Goal: Task Accomplishment & Management: Complete application form

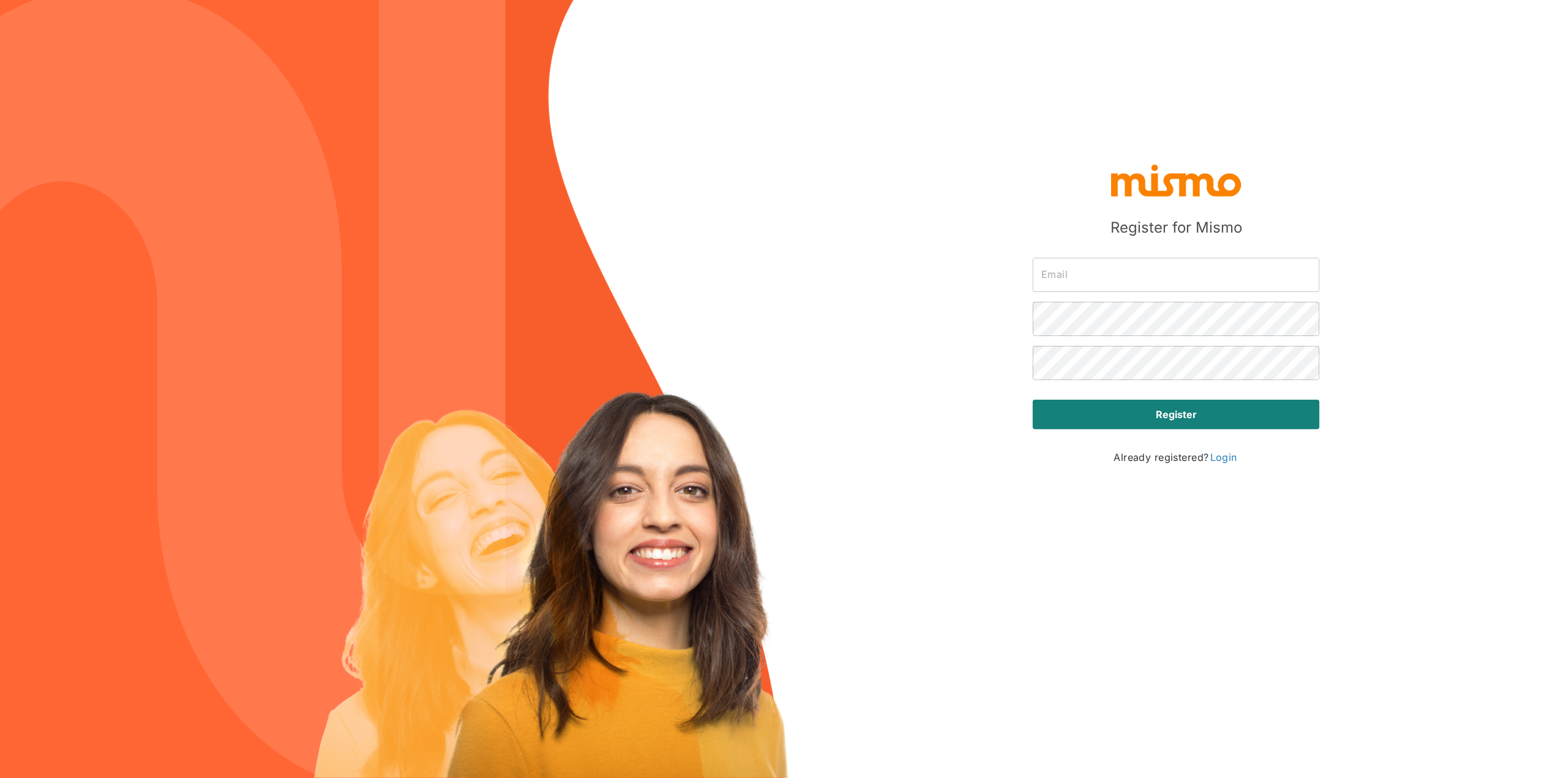
click at [1101, 292] on div "​" at bounding box center [1171, 314] width 297 height 44
click at [1106, 277] on input "text" at bounding box center [1176, 274] width 287 height 34
type input "[PERSON_NAME][EMAIL_ADDRESS][DOMAIN_NAME]"
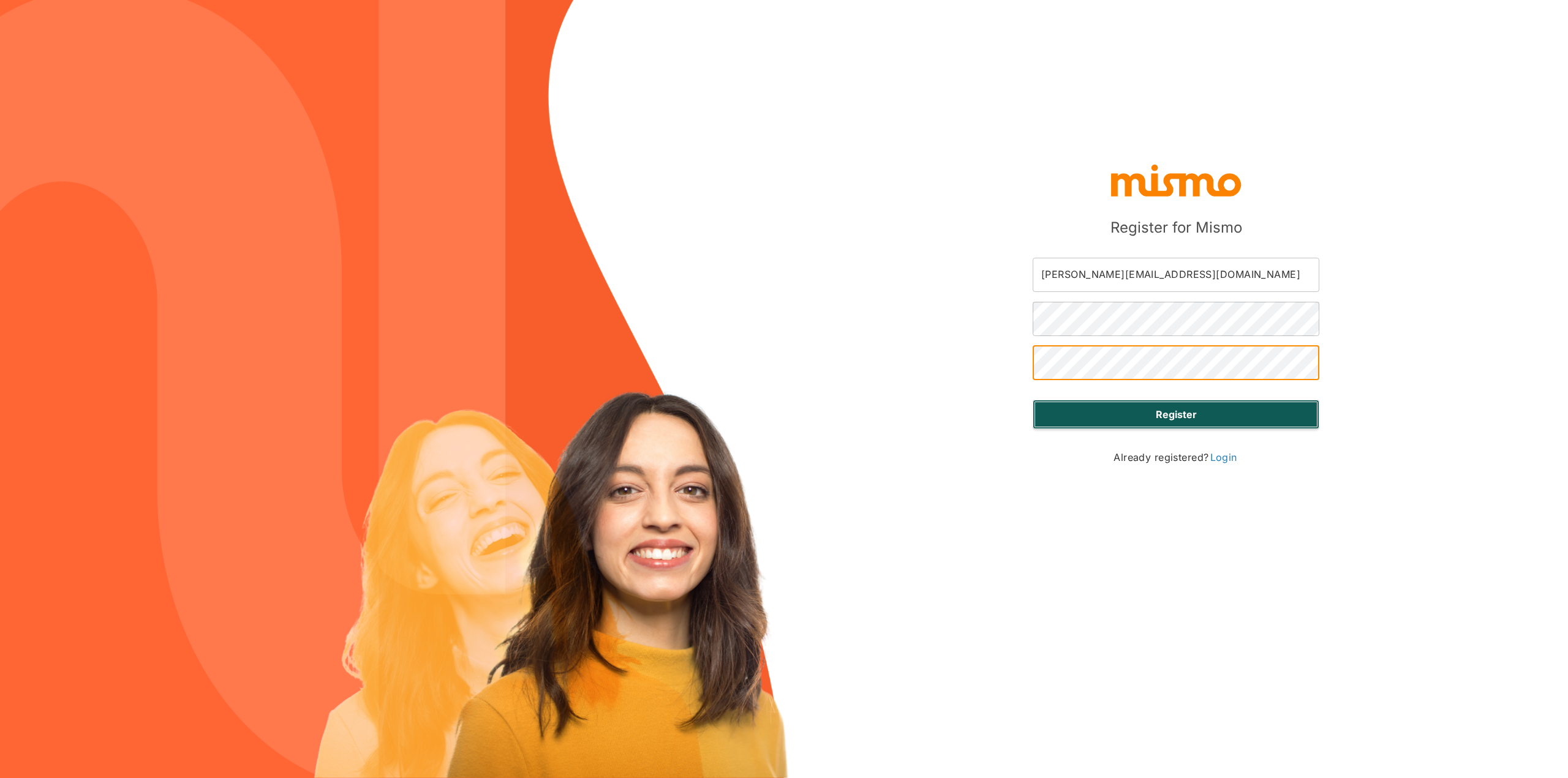
click at [1136, 405] on button "Register" at bounding box center [1176, 414] width 287 height 29
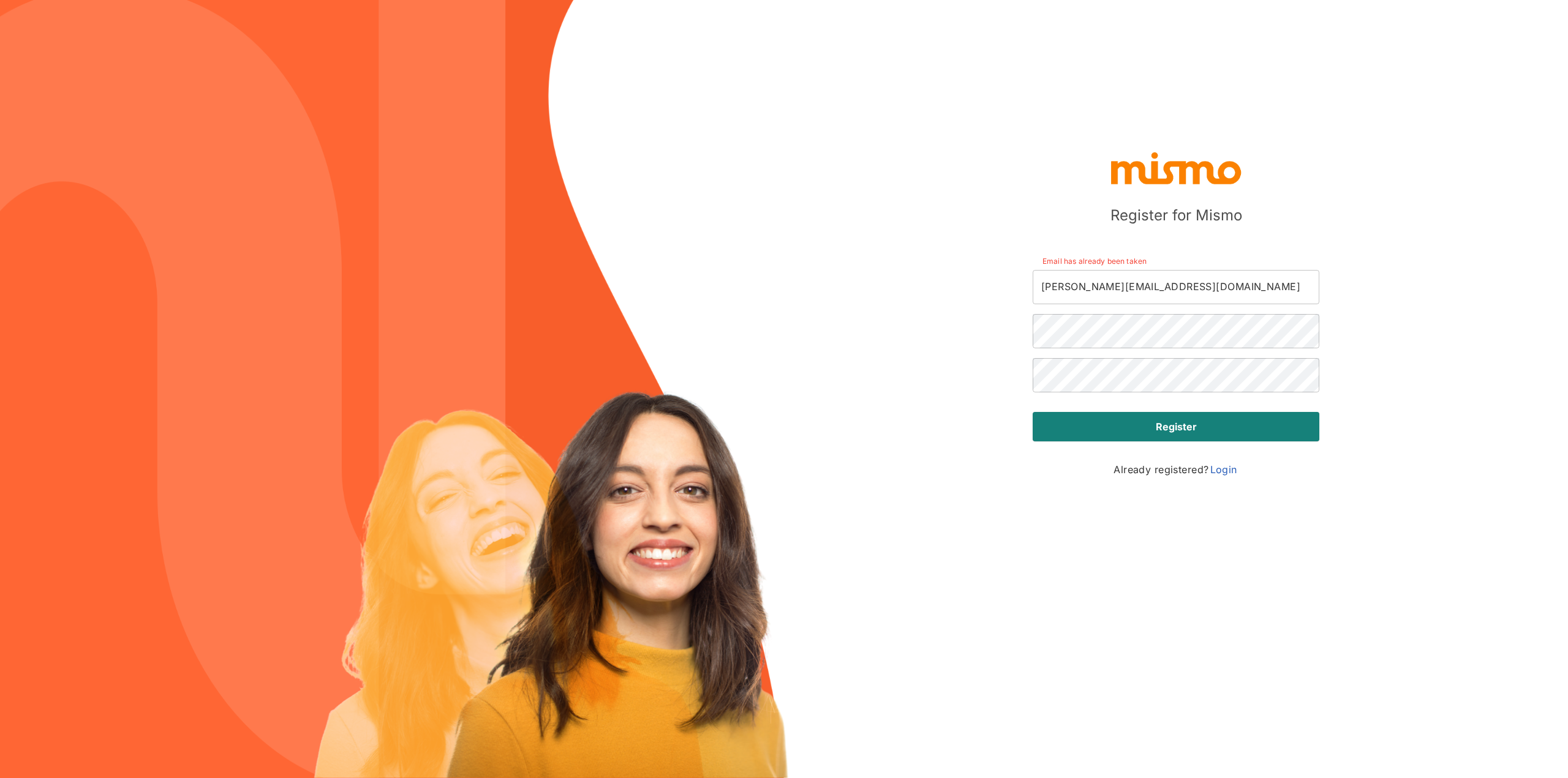
click at [1223, 469] on link "Login" at bounding box center [1223, 470] width 29 height 15
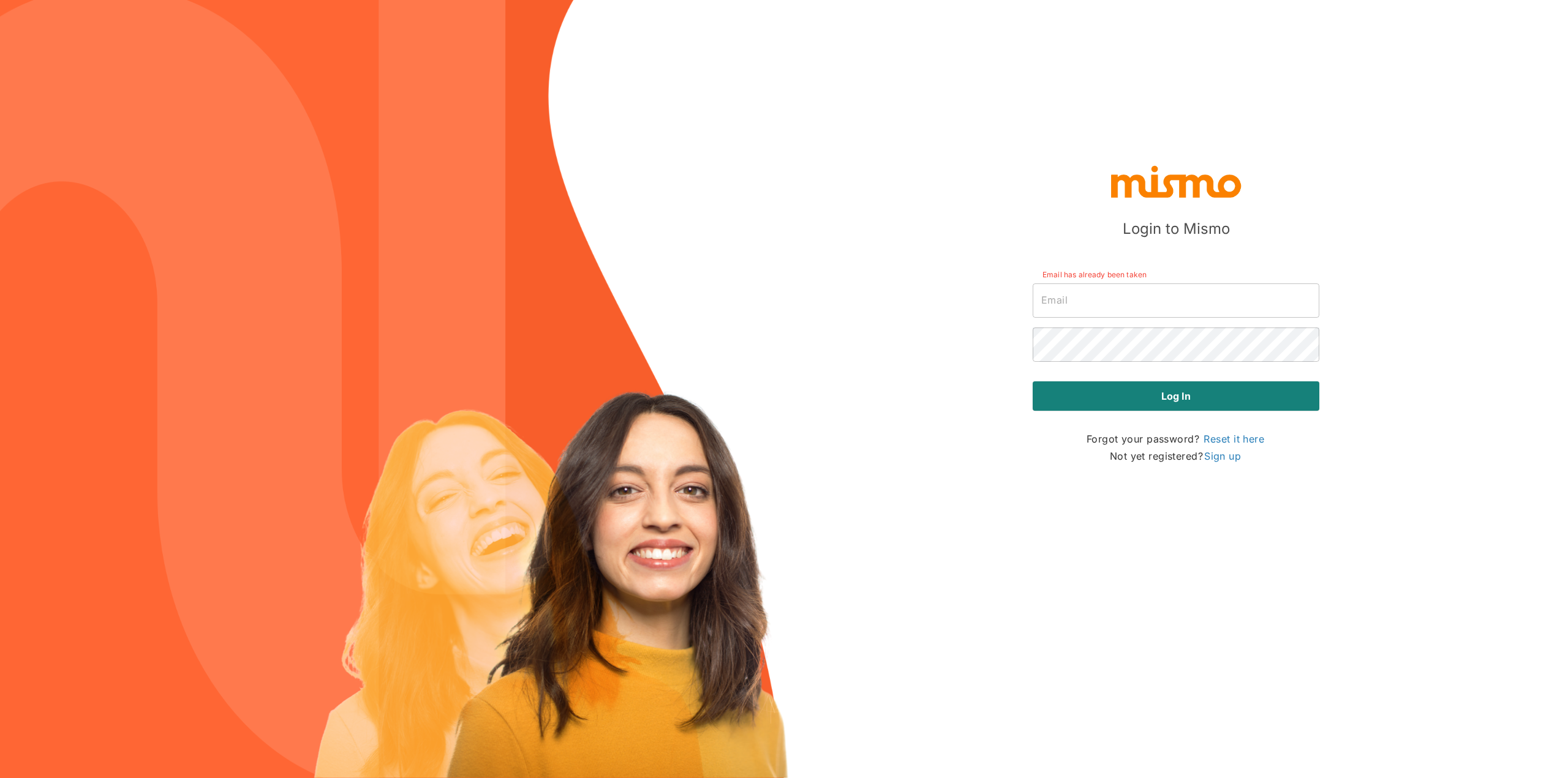
click at [1121, 301] on input "text" at bounding box center [1176, 300] width 287 height 34
type input "[PERSON_NAME][EMAIL_ADDRESS][DOMAIN_NAME]"
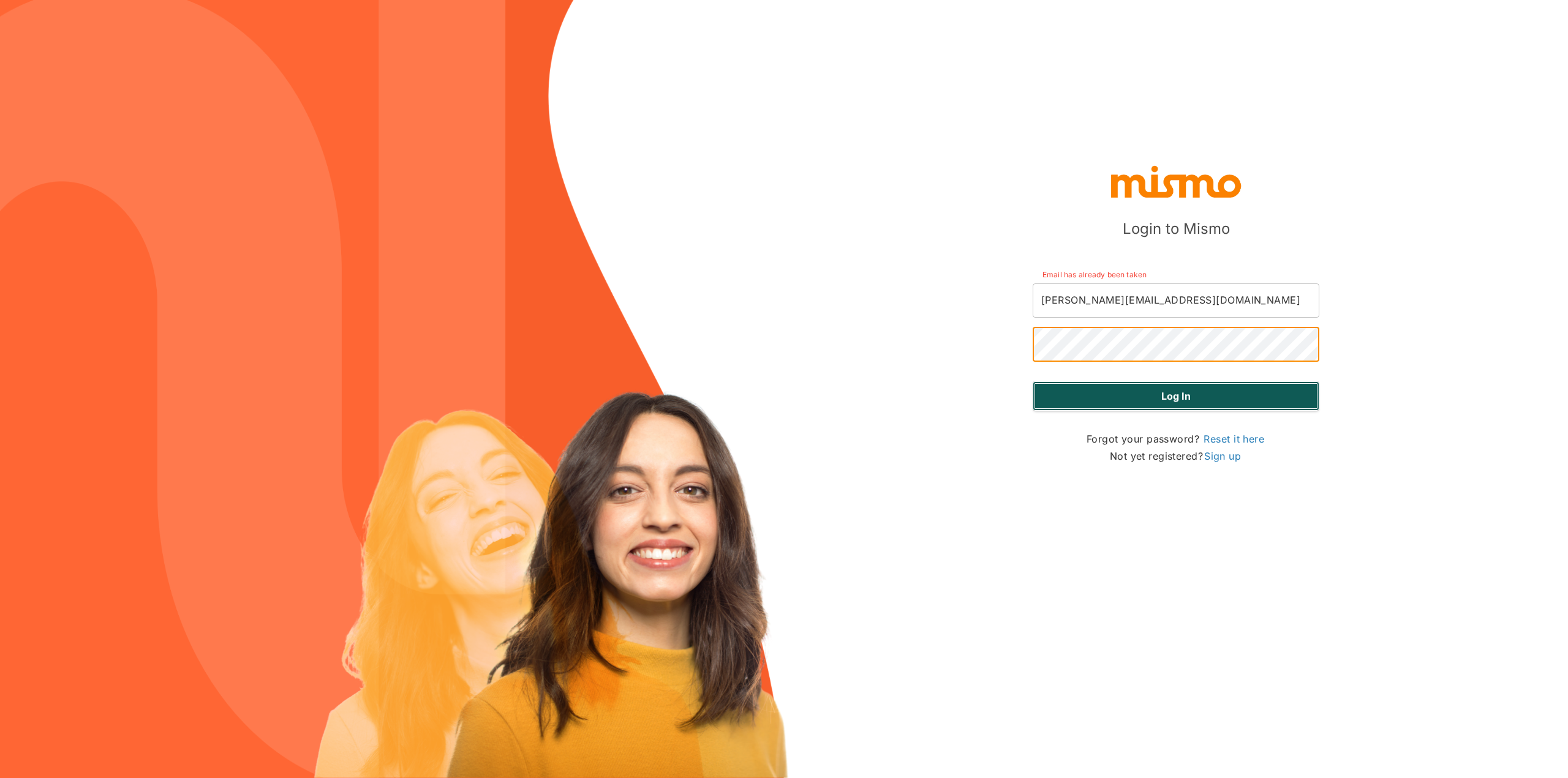
click at [1116, 406] on button "Log in" at bounding box center [1176, 396] width 287 height 29
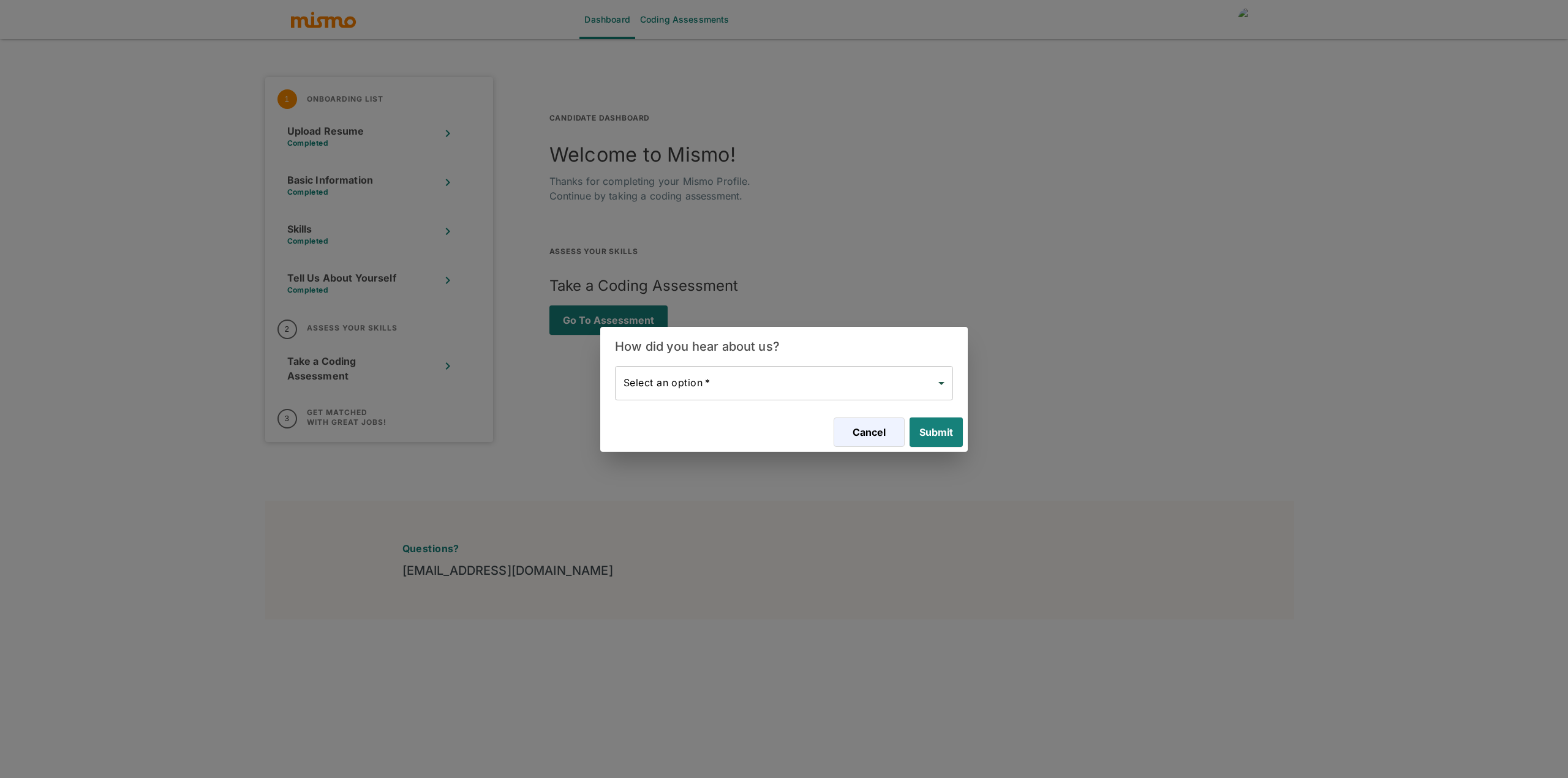
click at [767, 394] on body "Dashboard Coding Assessments 1 Onboarding List Upload Resume Completed Basic In…" at bounding box center [784, 403] width 1568 height 807
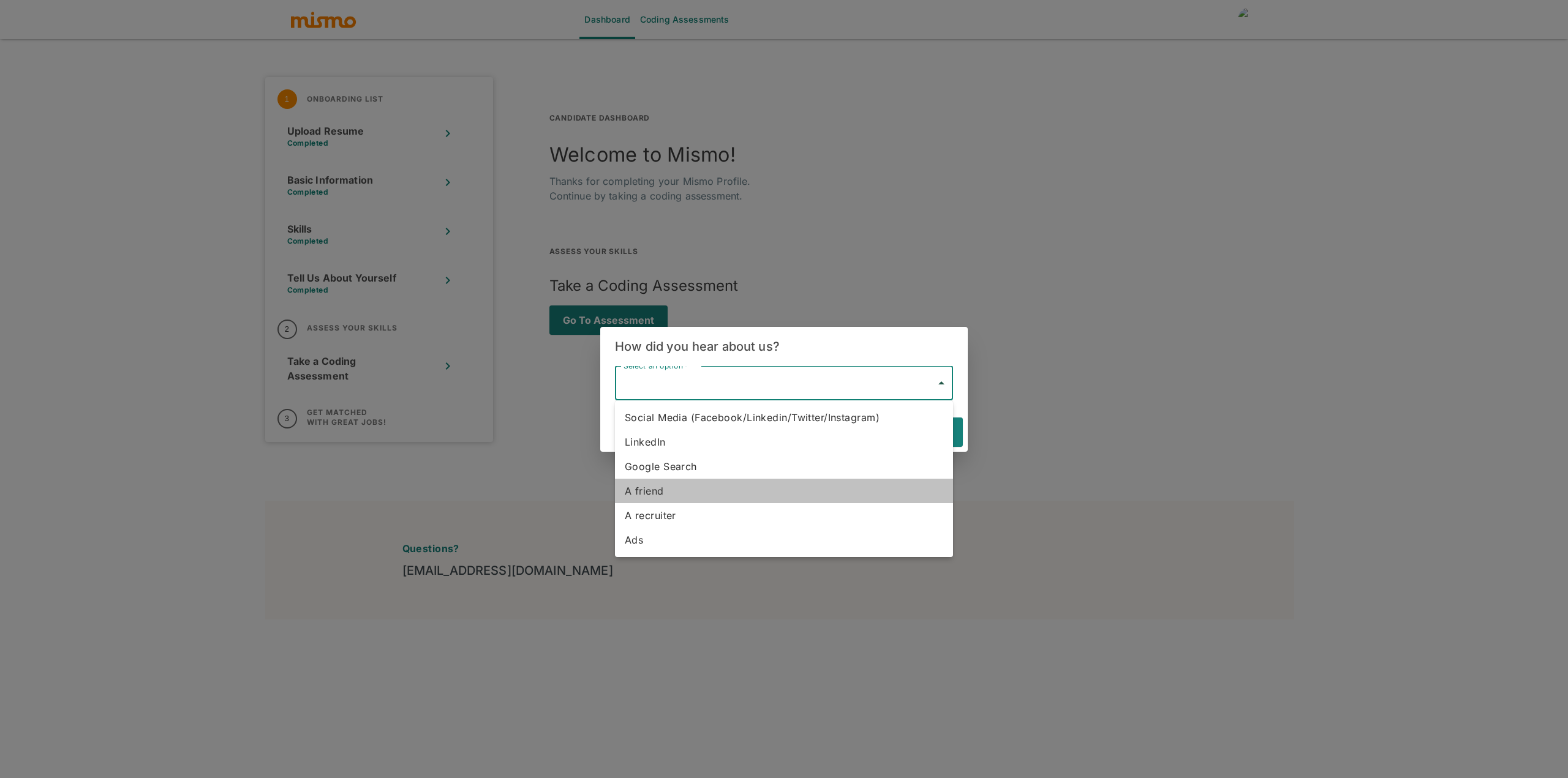
click at [651, 490] on li "A friend" at bounding box center [784, 491] width 338 height 24
type input "A friend"
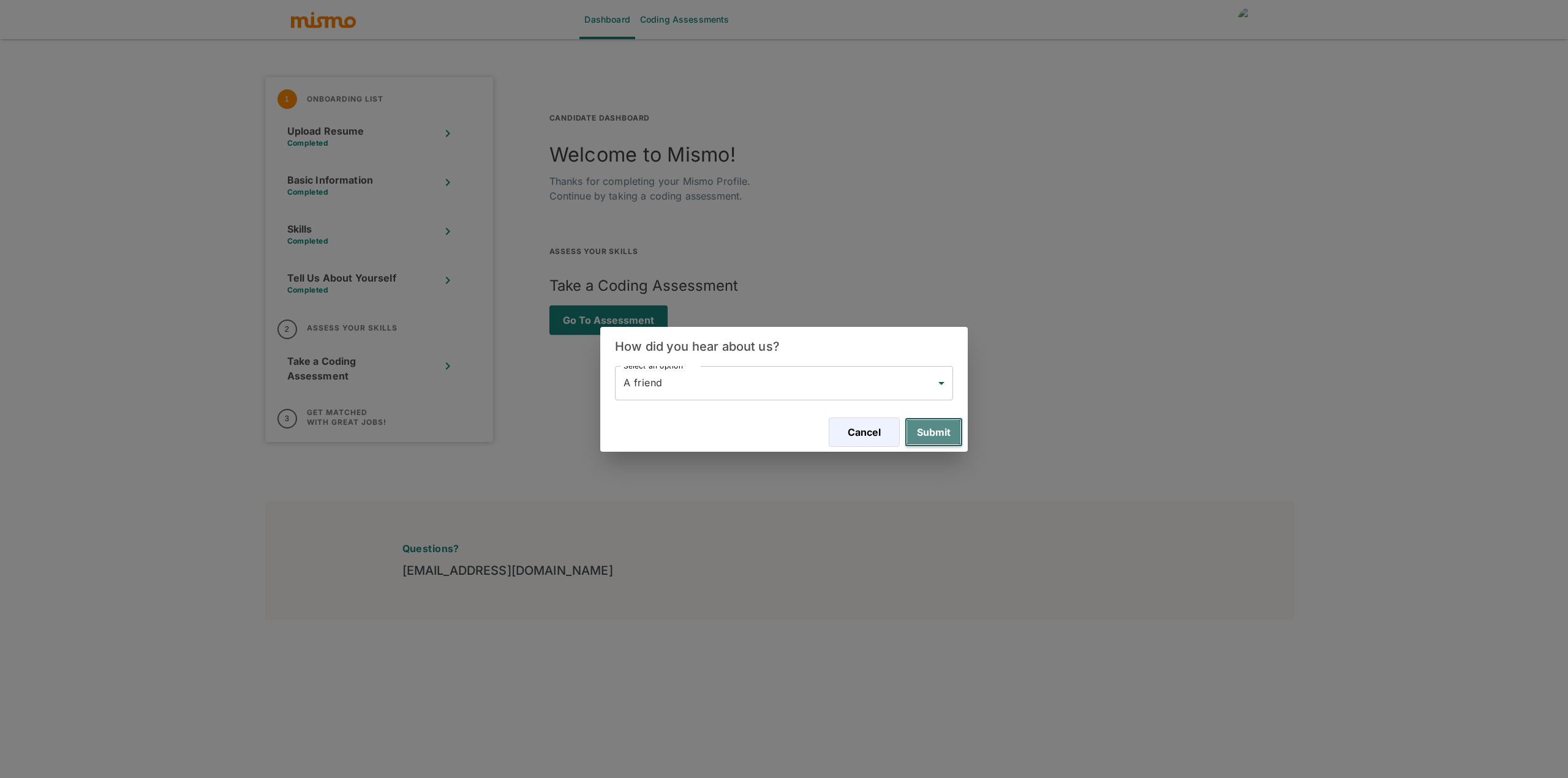
click at [947, 427] on button "Submit" at bounding box center [934, 431] width 58 height 29
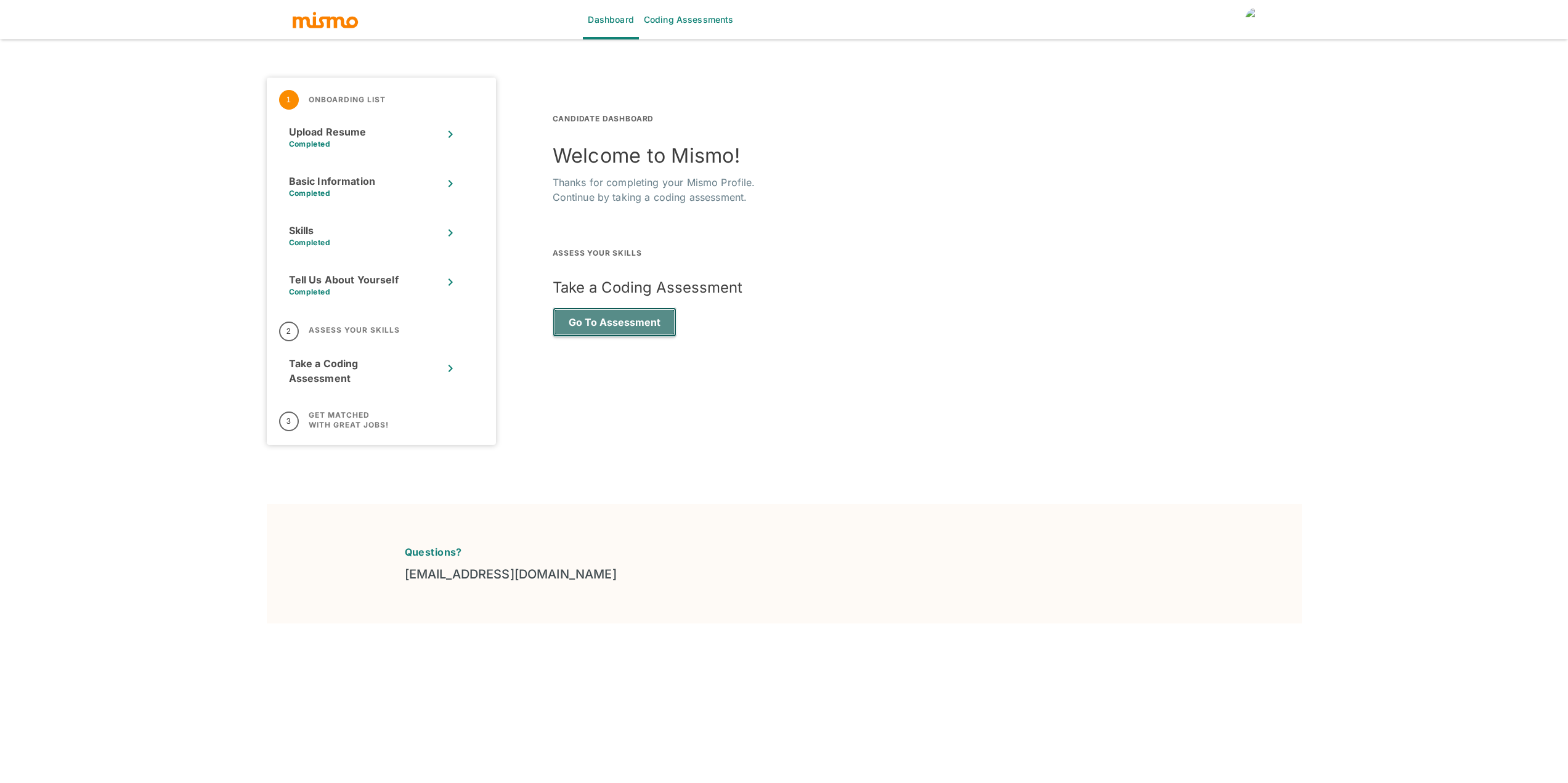
click at [596, 317] on button "Go to Assessment" at bounding box center [614, 322] width 124 height 29
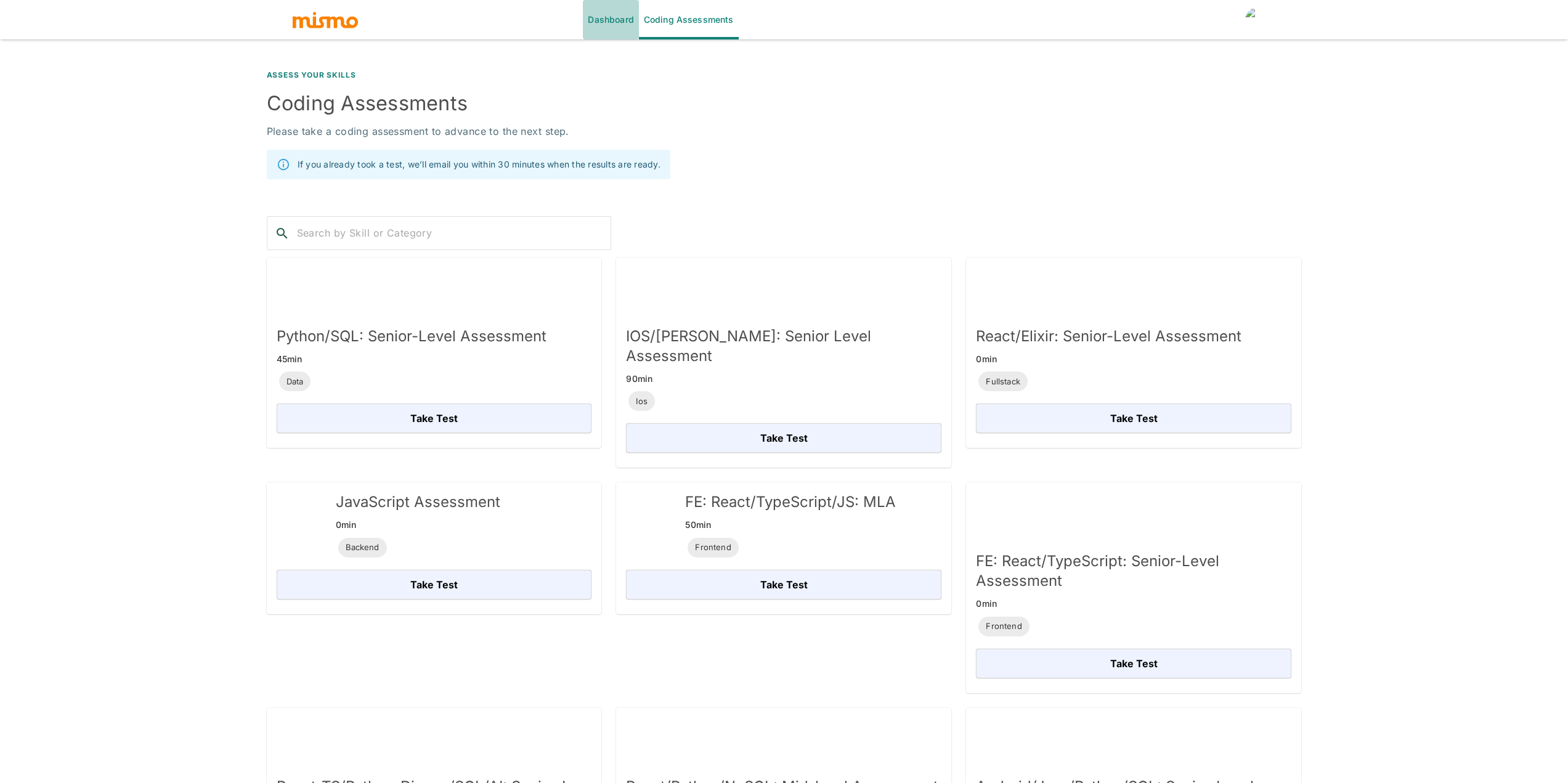
click at [610, 24] on link "Dashboard" at bounding box center [610, 19] width 55 height 39
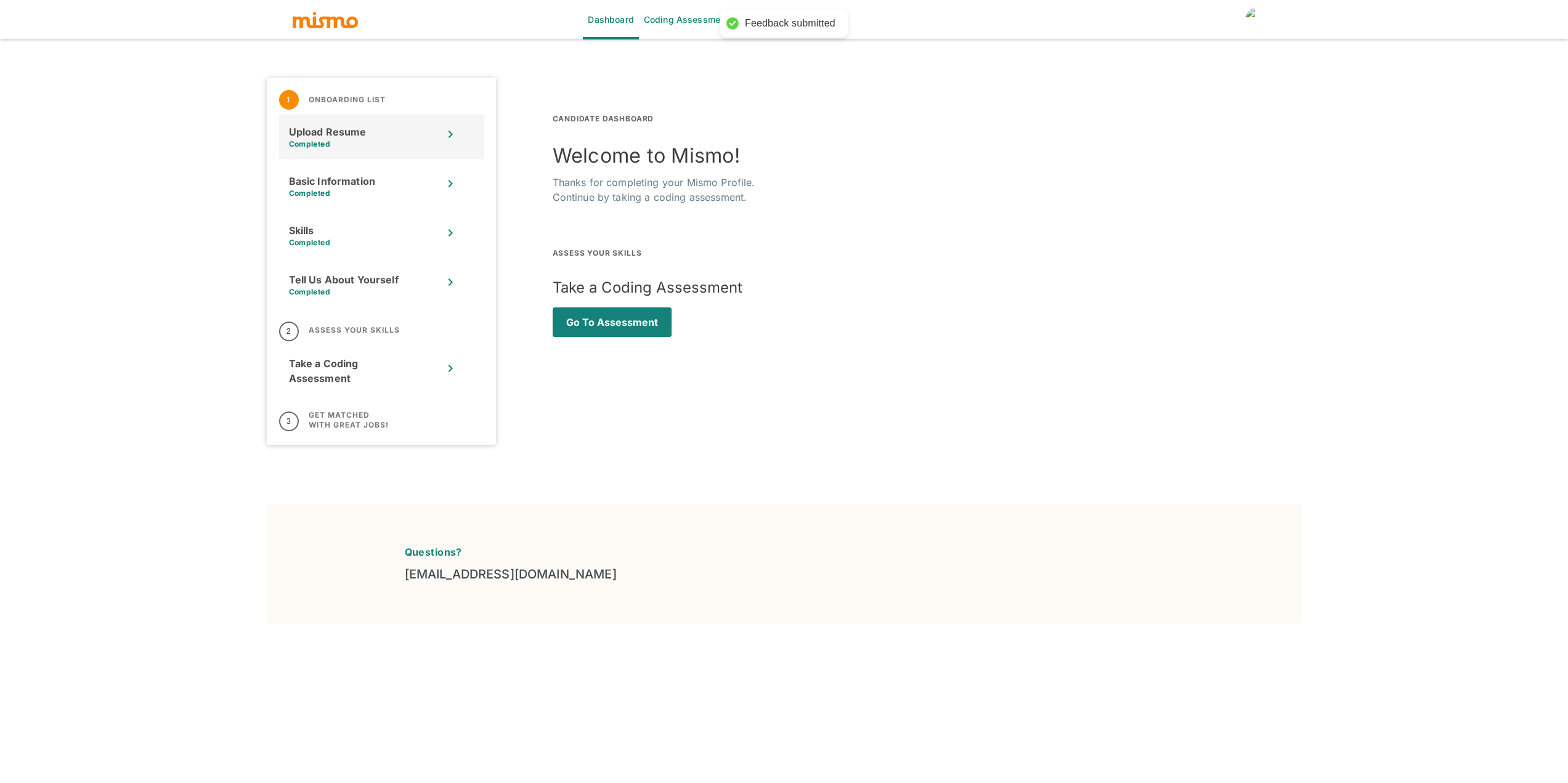
click at [373, 138] on div "Upload Resume" at bounding box center [366, 132] width 154 height 15
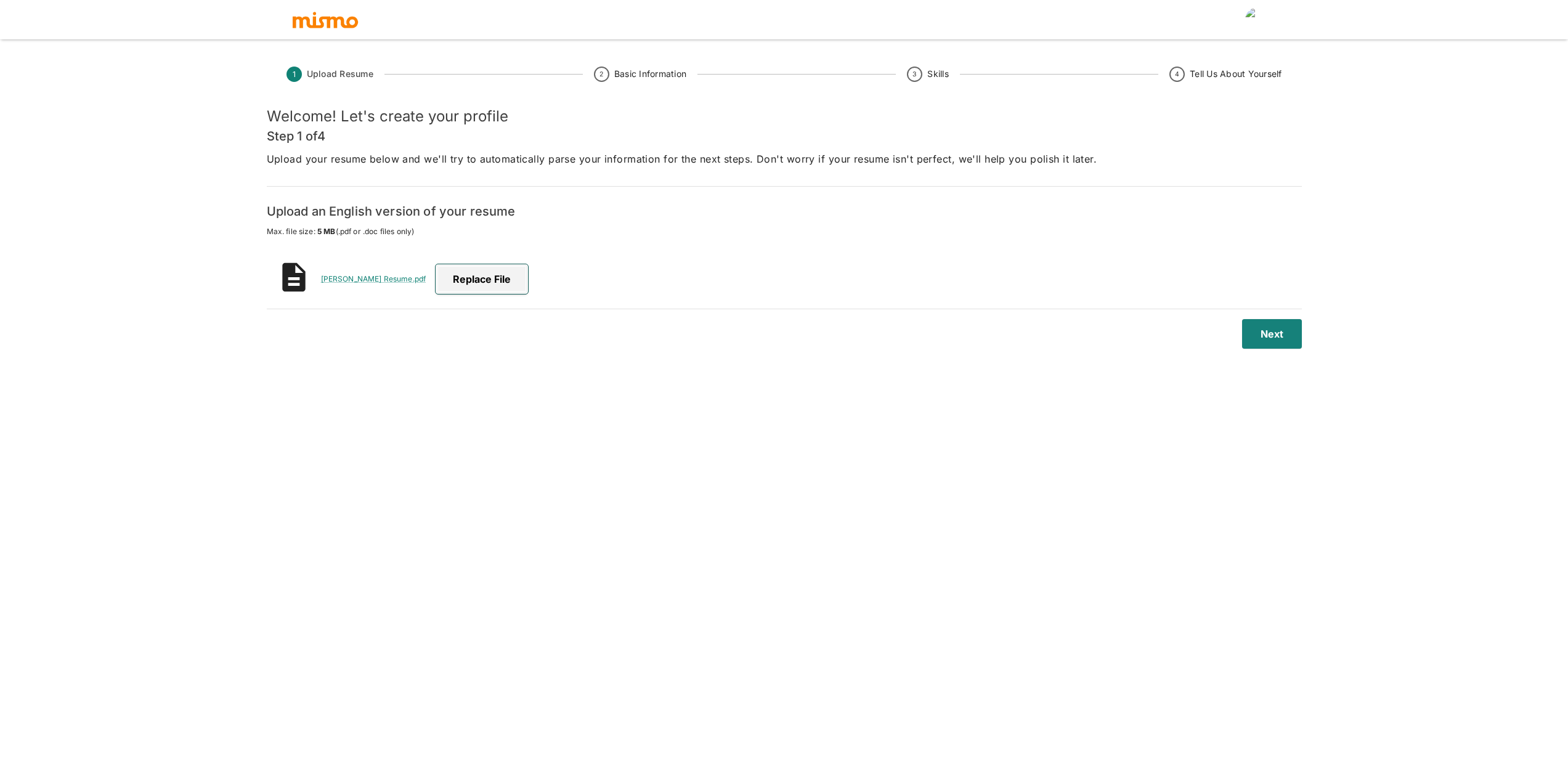
click at [468, 267] on button "Replace file" at bounding box center [482, 278] width 92 height 29
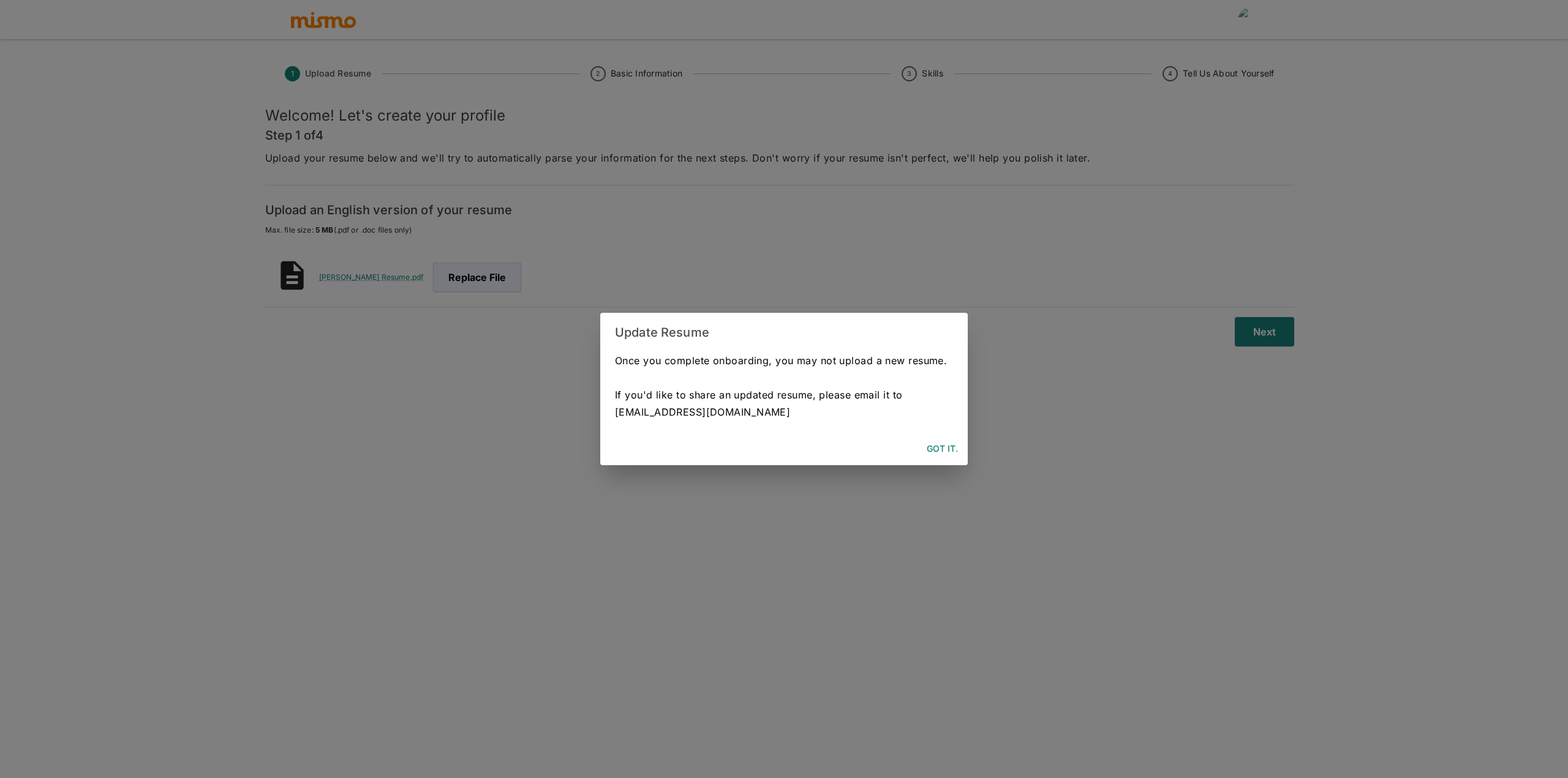
click at [937, 446] on button "Got It." at bounding box center [941, 449] width 41 height 22
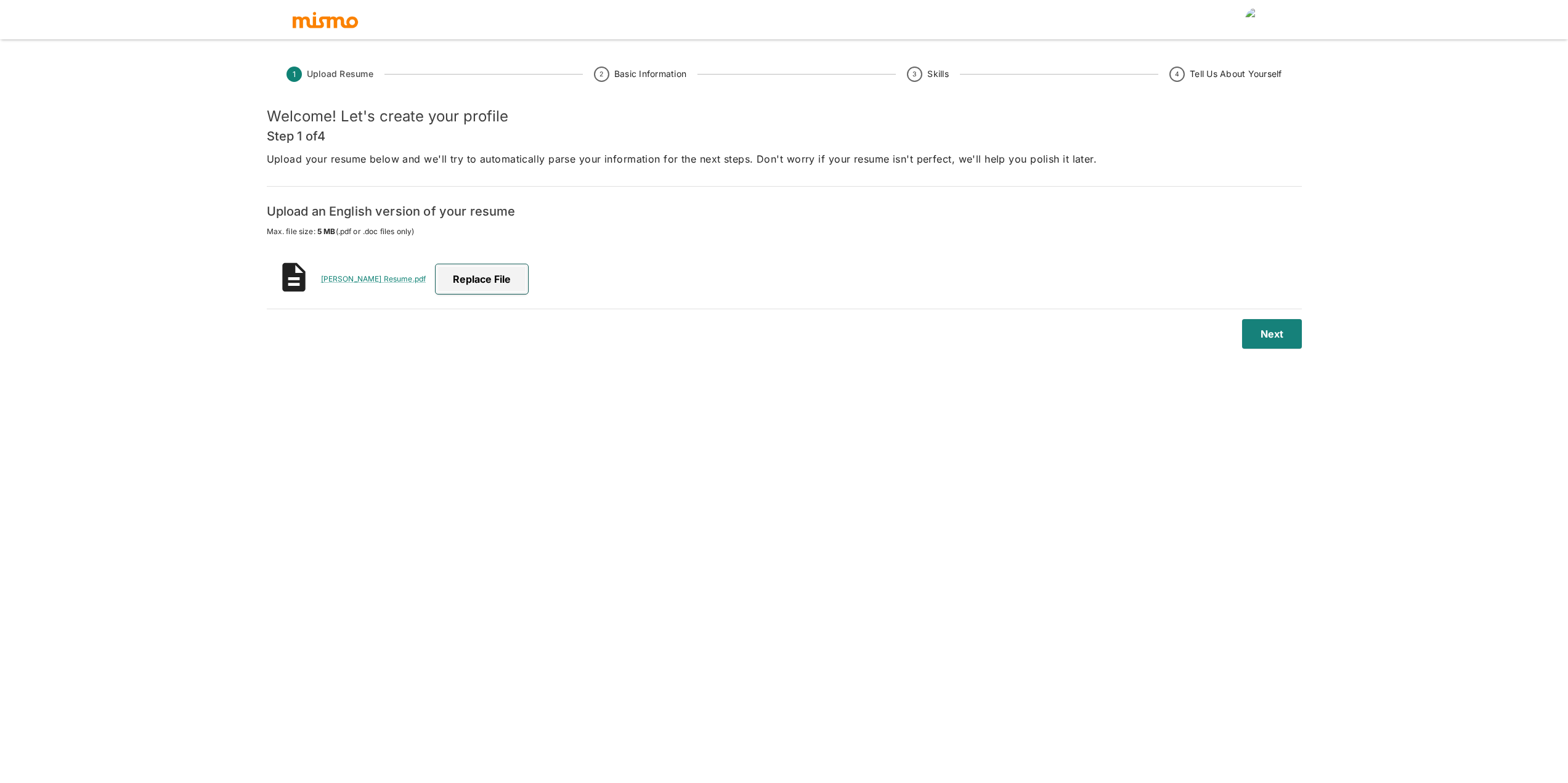
click at [475, 277] on button "Replace file" at bounding box center [482, 278] width 92 height 29
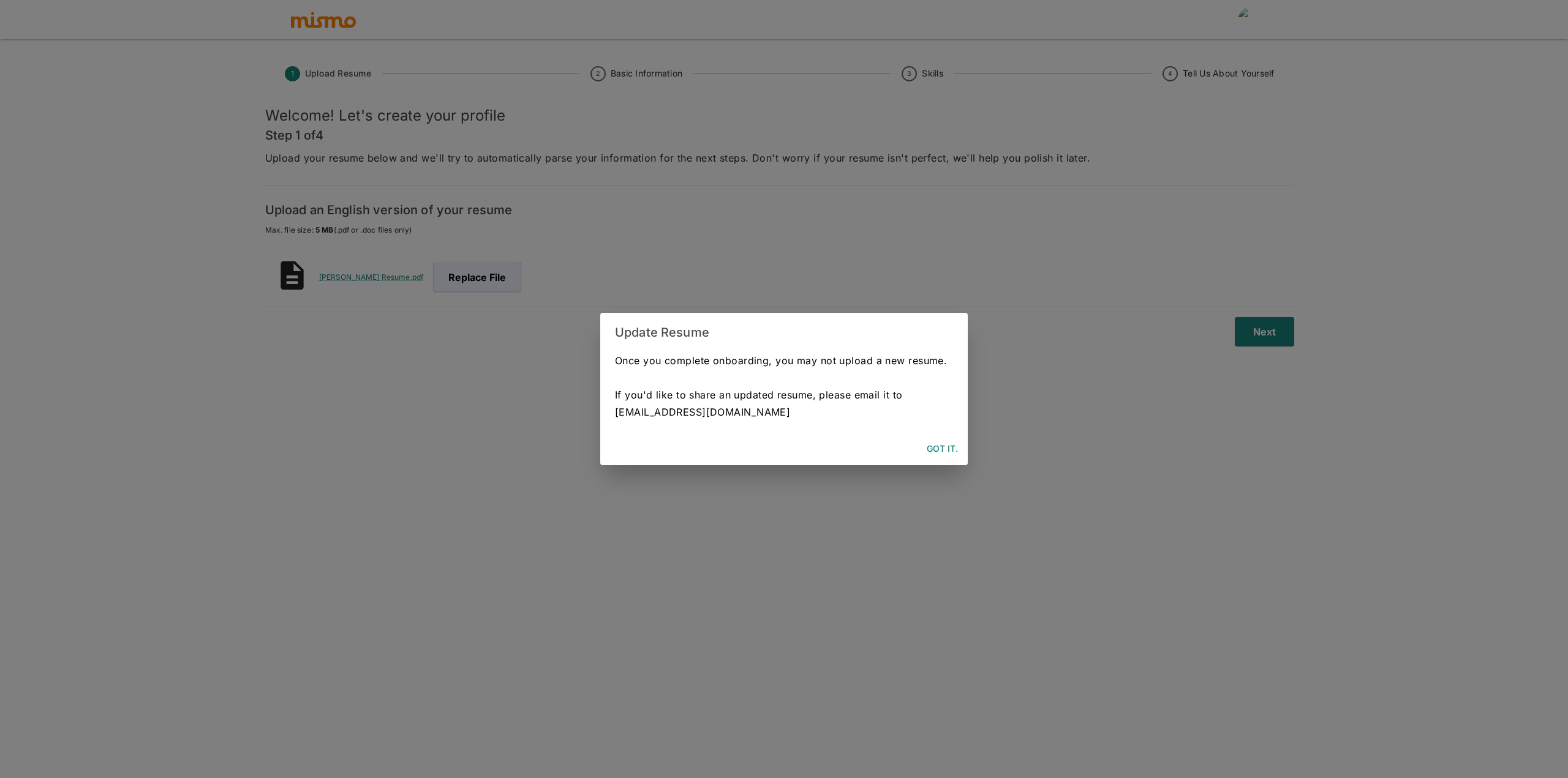
click at [946, 451] on button "Got It." at bounding box center [941, 449] width 41 height 22
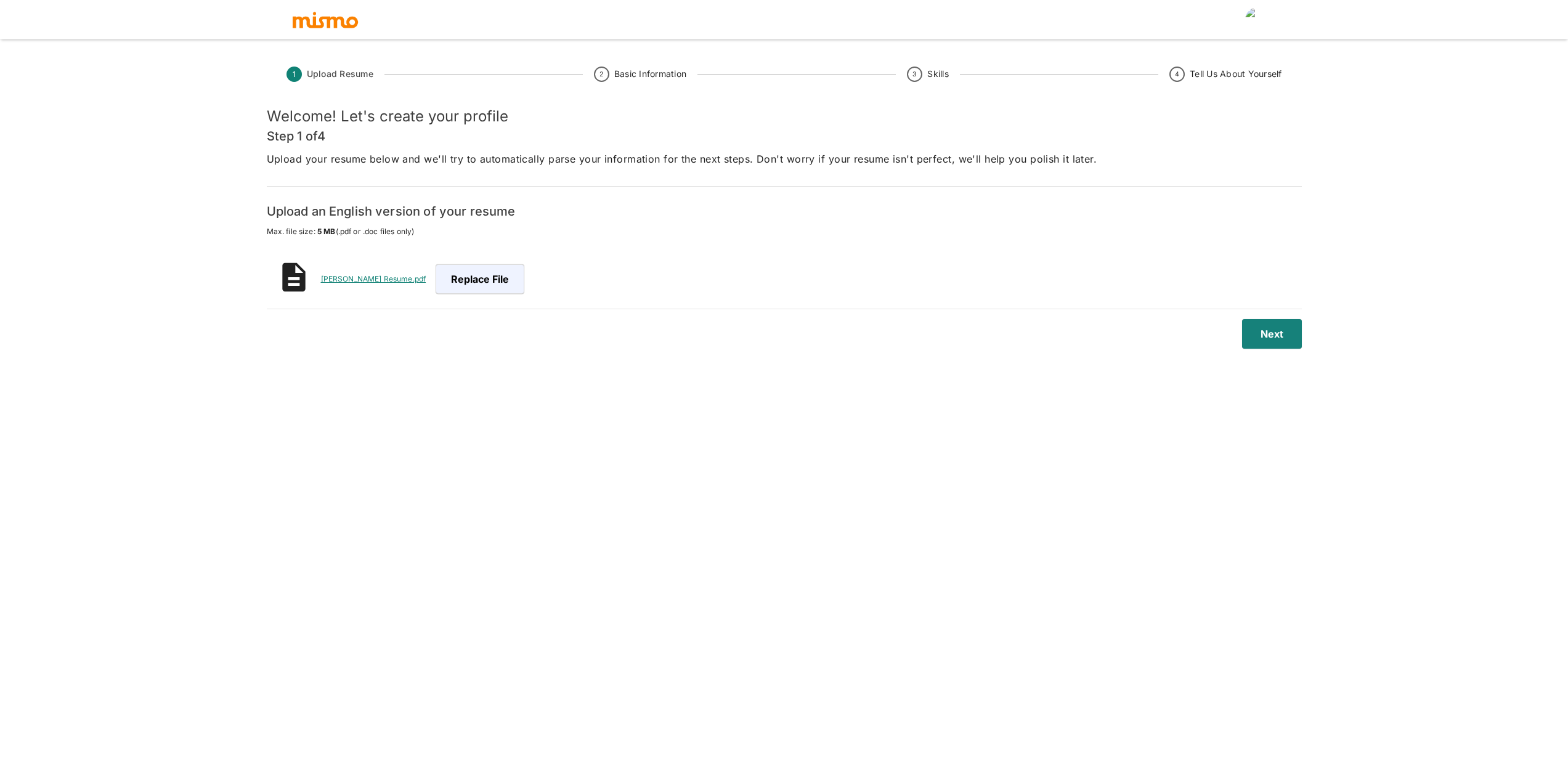
click at [371, 280] on link "[PERSON_NAME] Resume.pdf" at bounding box center [374, 278] width 106 height 9
click at [468, 289] on button "Replace file" at bounding box center [482, 278] width 92 height 29
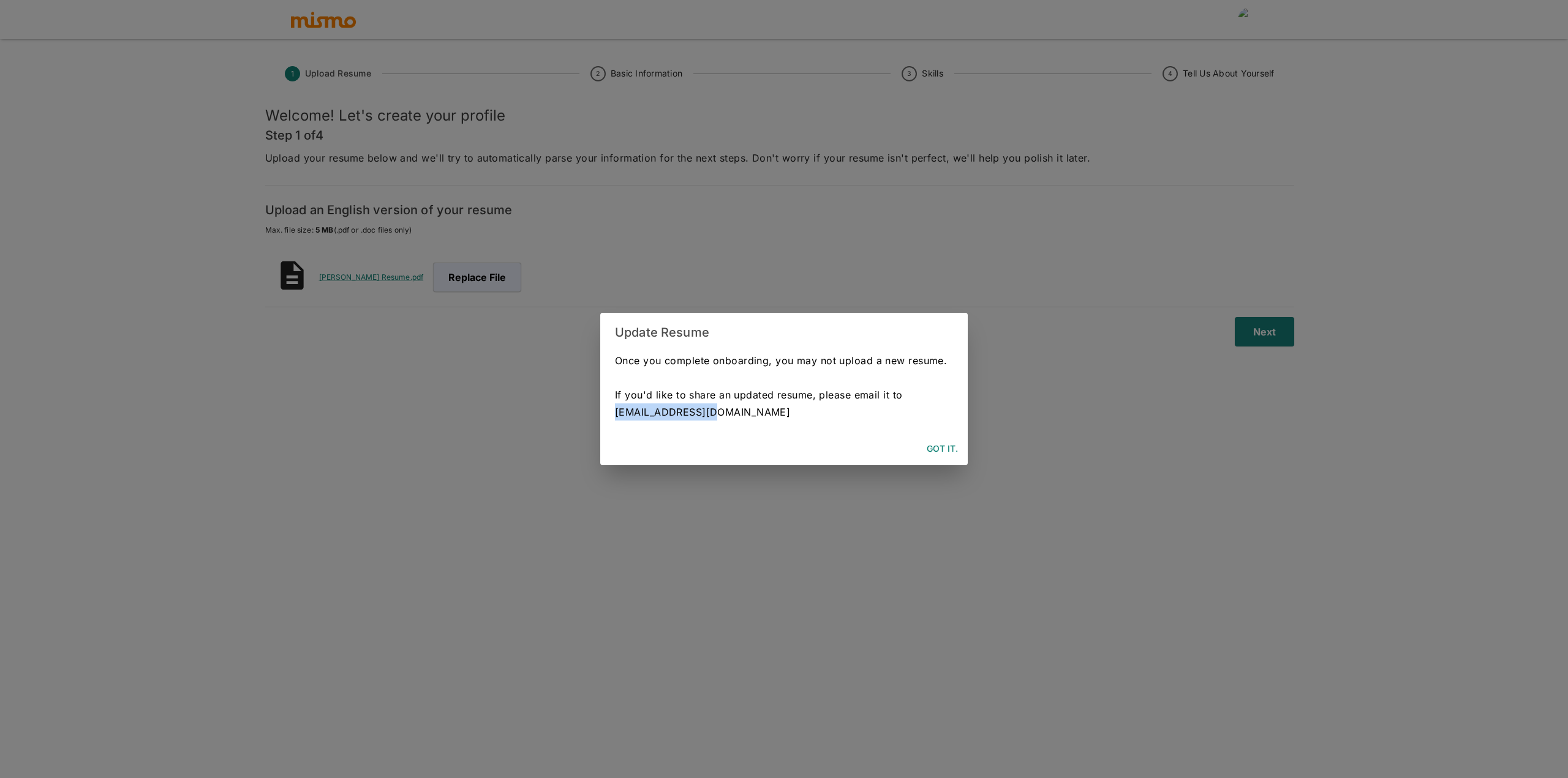
drag, startPoint x: 625, startPoint y: 413, endPoint x: 723, endPoint y: 414, distance: 98.0
click at [723, 414] on div "Once you complete onboarding, you may not upload a new resume. If you'd like to…" at bounding box center [783, 392] width 367 height 81
copy p "[EMAIL_ADDRESS][DOMAIN_NAME]"
click at [927, 453] on button "Got It." at bounding box center [941, 449] width 41 height 22
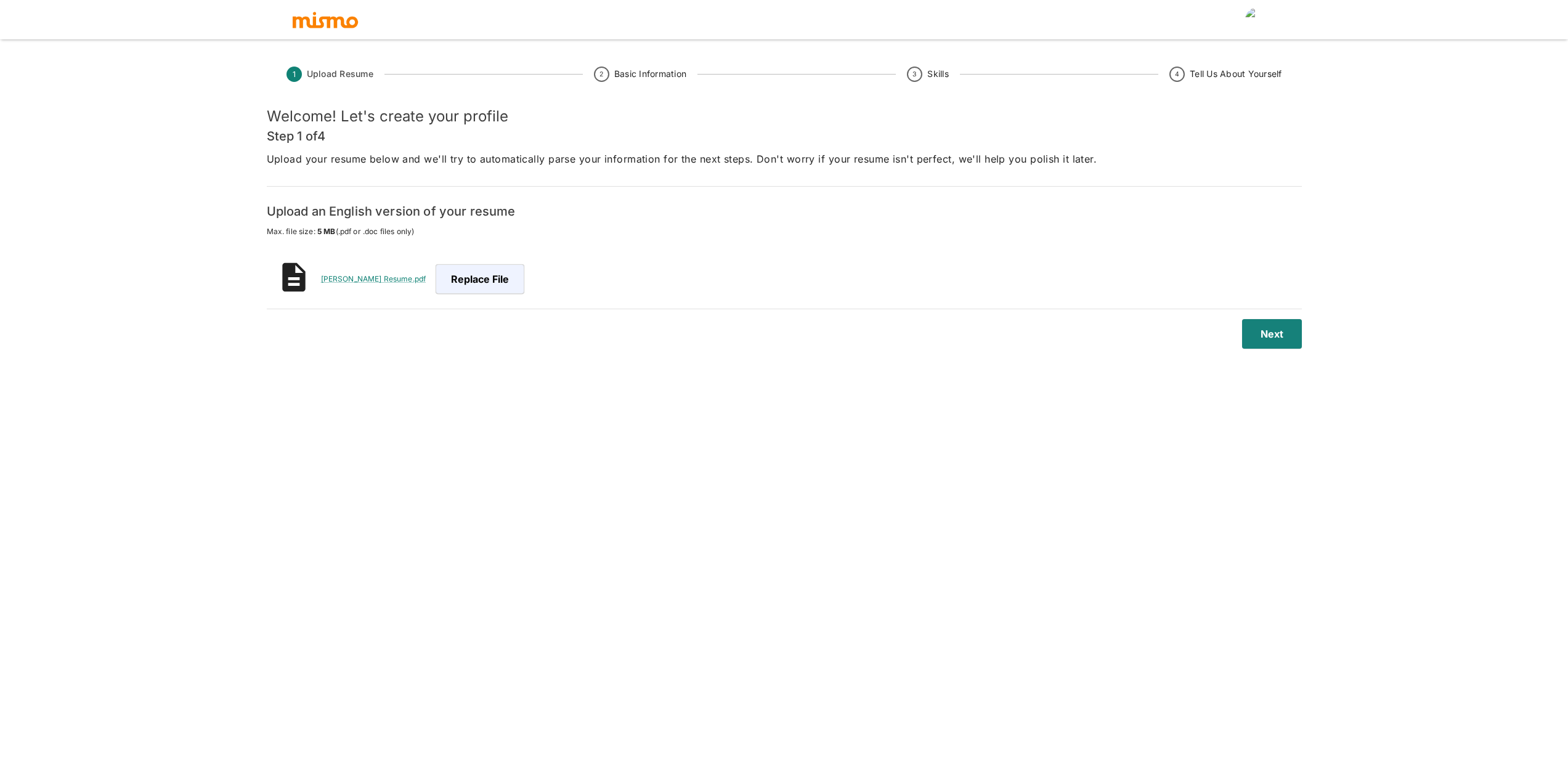
click at [327, 2] on div at bounding box center [784, 19] width 986 height 39
click at [308, 18] on img "button" at bounding box center [325, 19] width 68 height 18
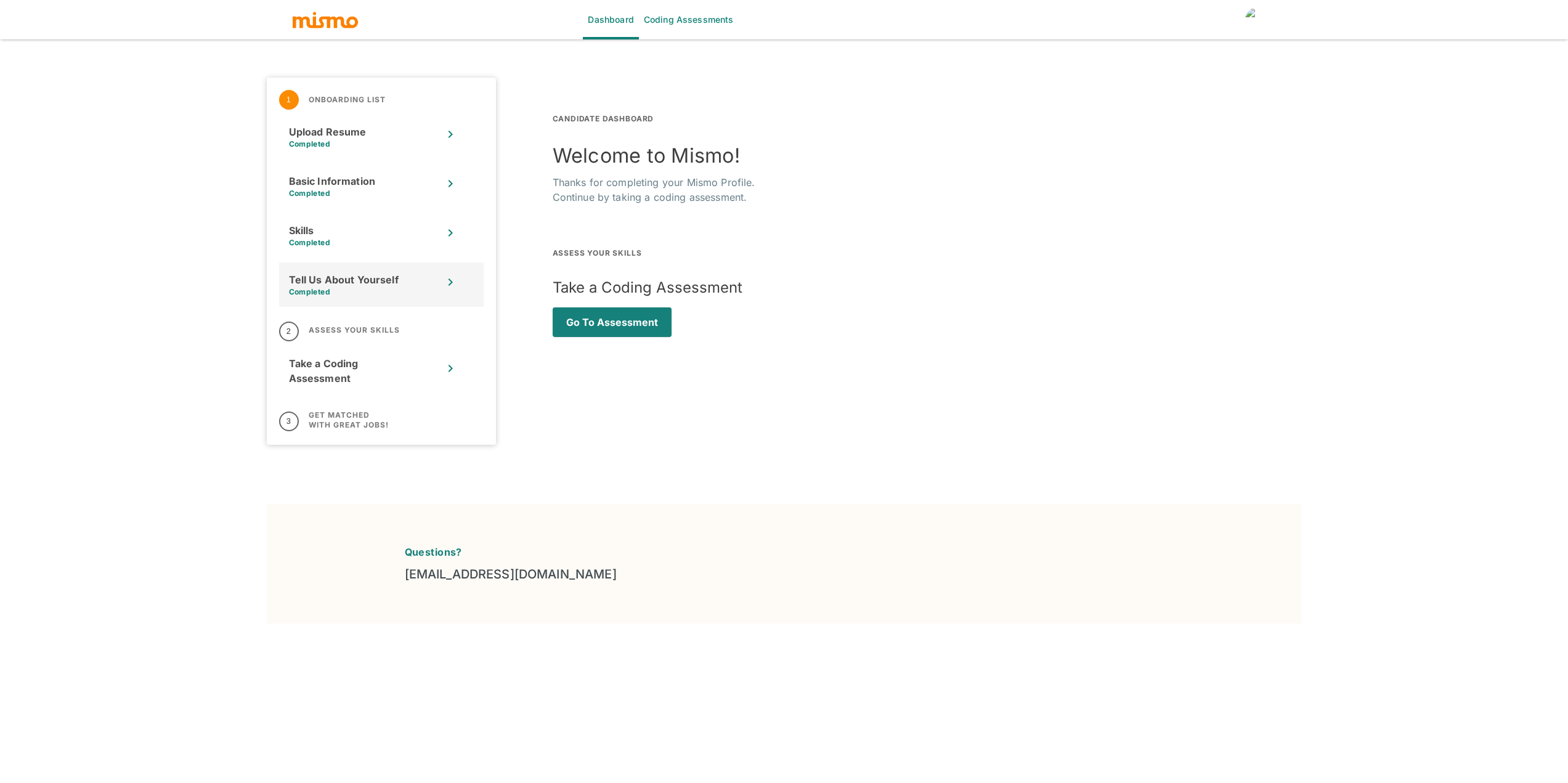
click at [375, 272] on div "Tell Us About Yourself" at bounding box center [366, 280] width 154 height 15
click at [671, 23] on link "Coding Assessments" at bounding box center [688, 19] width 100 height 39
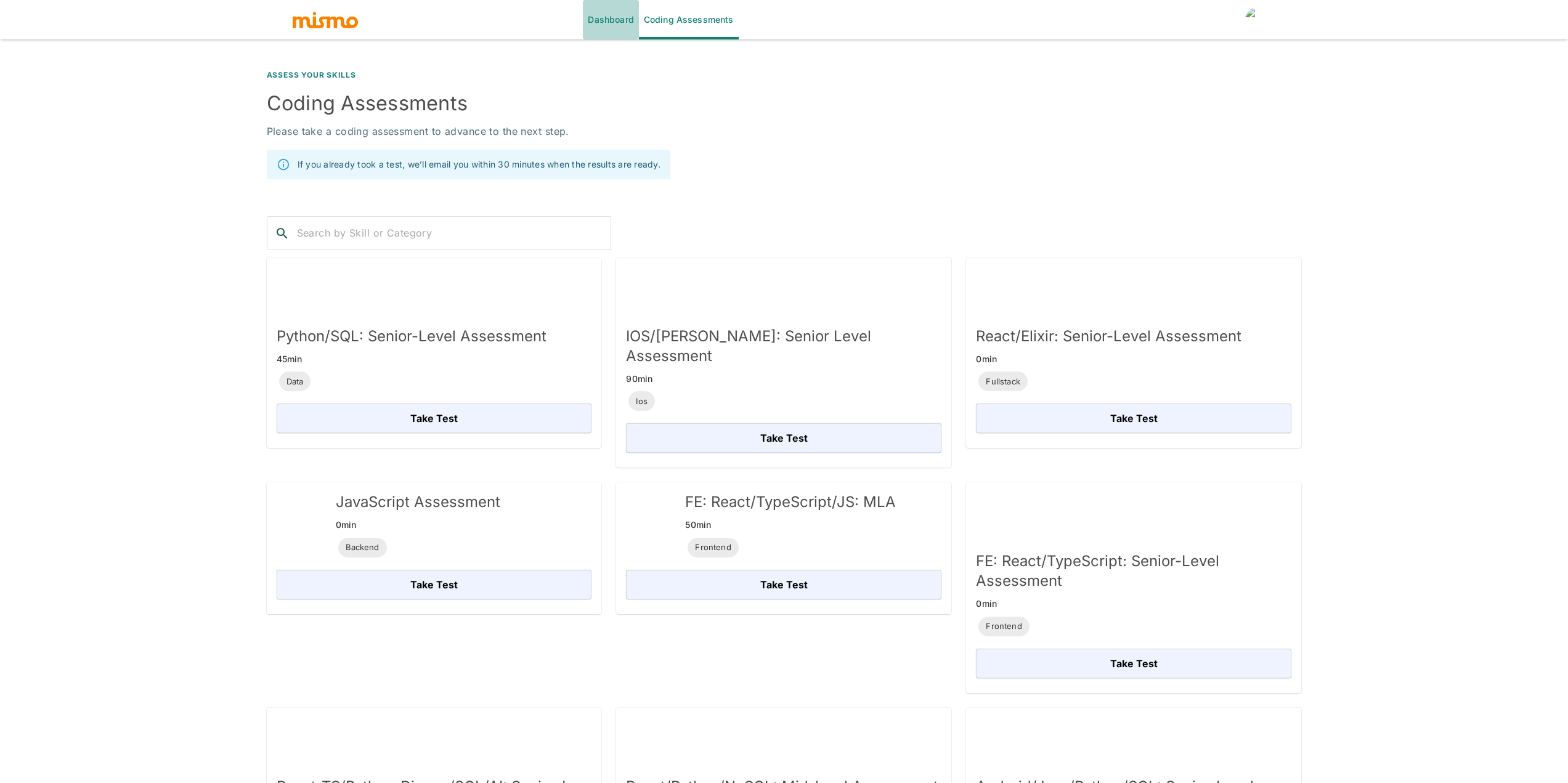
click at [612, 24] on link "Dashboard" at bounding box center [610, 19] width 55 height 39
